Goal: Transaction & Acquisition: Obtain resource

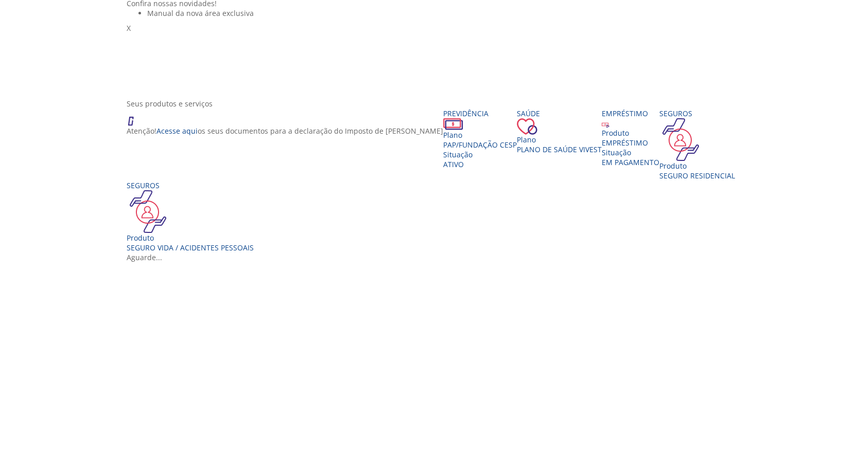
scroll to position [103, 0]
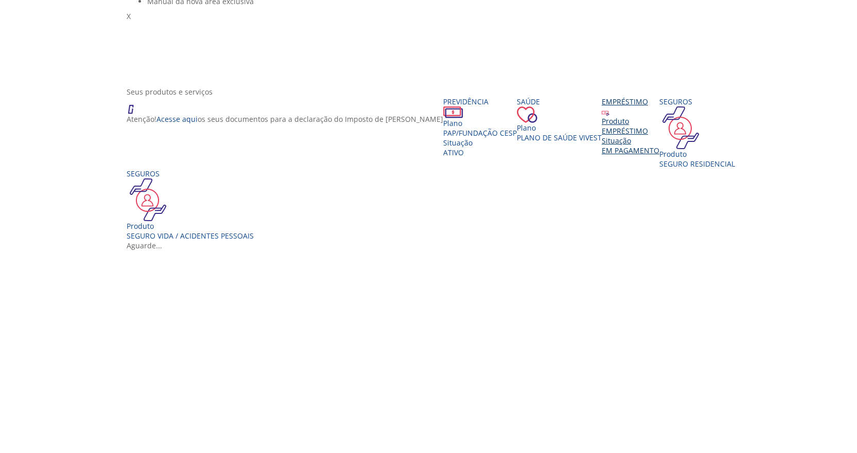
click at [621, 136] on div "EMPRÉSTIMO" at bounding box center [631, 131] width 58 height 10
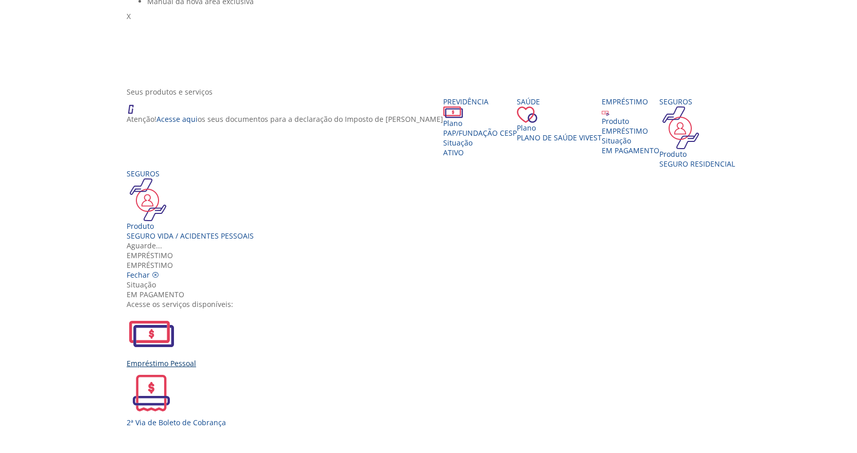
click at [288, 359] on div "Empréstimo Pessoal" at bounding box center [433, 364] width 612 height 10
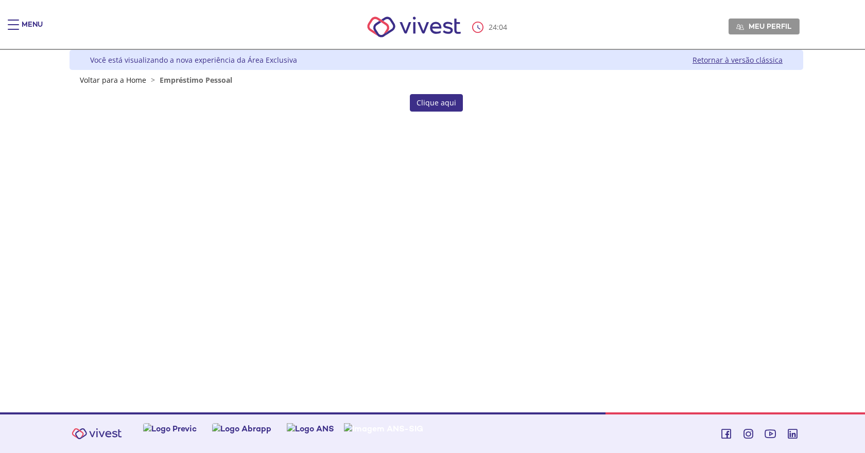
click at [435, 105] on link "Clique aqui" at bounding box center [436, 103] width 53 height 18
click at [727, 62] on link "Retornar à versão clássica" at bounding box center [737, 60] width 90 height 10
click at [435, 104] on link "Clique aqui" at bounding box center [436, 103] width 53 height 18
